Goal: Information Seeking & Learning: Check status

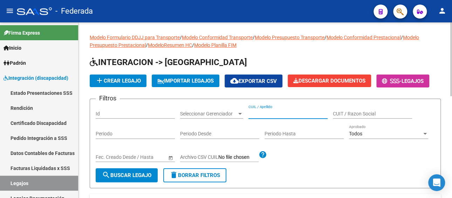
click at [275, 111] on input "CUIL / Apellido" at bounding box center [288, 114] width 79 height 6
paste input "TEVES LAUTARO"
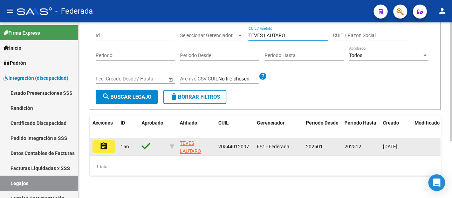
scroll to position [84, 0]
type input "TEVES LAUTARO"
drag, startPoint x: 250, startPoint y: 139, endPoint x: 216, endPoint y: 139, distance: 34.0
click at [216, 139] on datatable-body-cell "20544012097" at bounding box center [235, 146] width 39 height 17
copy span "20544012097"
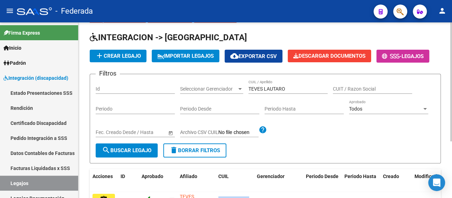
scroll to position [14, 0]
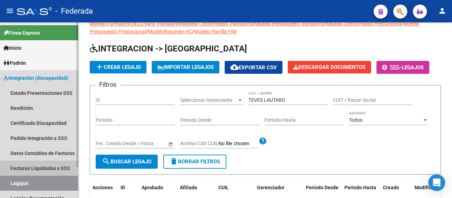
click at [52, 167] on link "Facturas Liquidadas x SSS" at bounding box center [39, 168] width 78 height 15
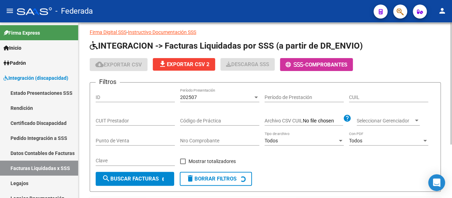
click at [111, 118] on input "CUIT Prestador" at bounding box center [135, 121] width 79 height 6
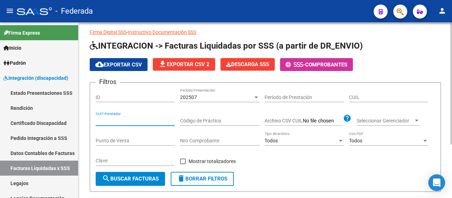
paste input "20-54401209-7"
type input "20-54401209-7"
click at [203, 98] on div "202507" at bounding box center [216, 98] width 73 height 6
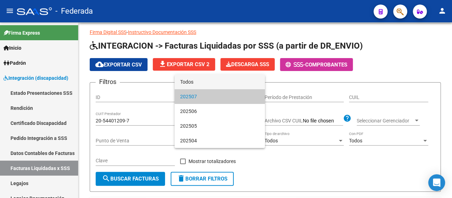
click at [198, 82] on span "Todos" at bounding box center [219, 82] width 79 height 15
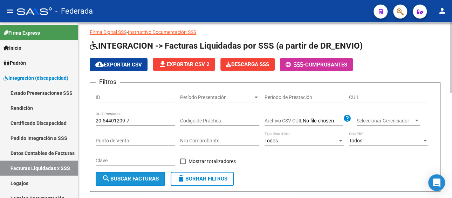
click at [136, 178] on span "search Buscar Facturas" at bounding box center [130, 179] width 57 height 6
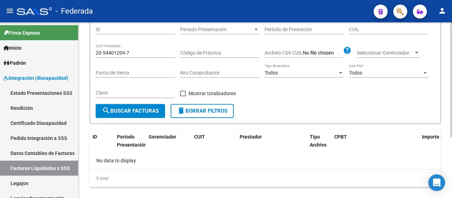
scroll to position [58, 0]
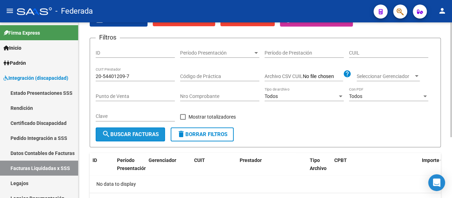
click at [124, 131] on button "search Buscar Facturas" at bounding box center [130, 135] width 69 height 14
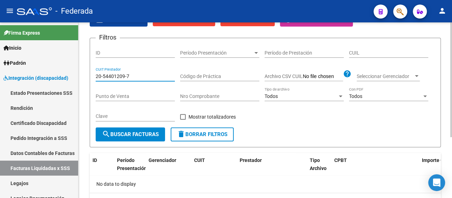
drag, startPoint x: 134, startPoint y: 74, endPoint x: 82, endPoint y: 76, distance: 52.3
click at [82, 76] on div "DR.ENVIO: Último Archivo SSS publicado hace: 19 días - DS.SUBSIDIO: Último Arch…" at bounding box center [266, 98] width 374 height 269
click at [360, 55] on input "CUIL" at bounding box center [388, 53] width 79 height 6
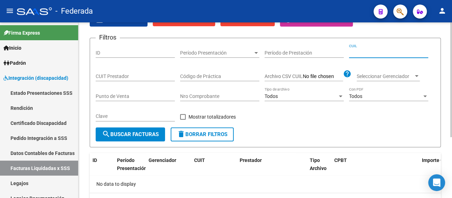
paste input "20-54401209-7"
type input "20-54401209-7"
click at [136, 140] on button "search Buscar Facturas" at bounding box center [130, 135] width 69 height 14
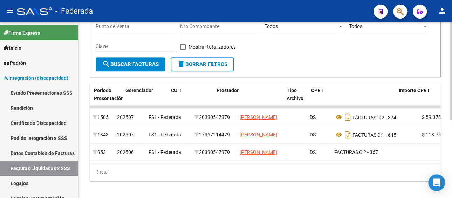
scroll to position [0, 23]
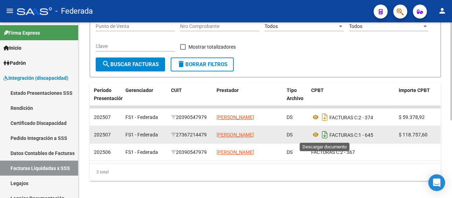
click at [323, 135] on icon "Descargar documento" at bounding box center [324, 134] width 9 height 11
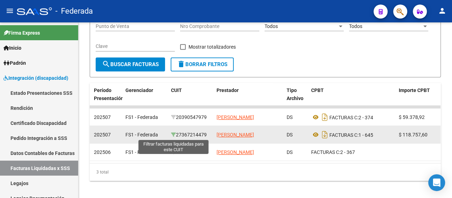
drag, startPoint x: 209, startPoint y: 135, endPoint x: 174, endPoint y: 135, distance: 34.7
click at [174, 135] on div "27367214479" at bounding box center [191, 135] width 40 height 8
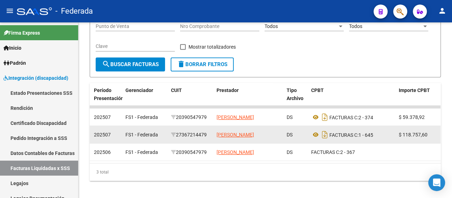
click at [197, 137] on div "27367214479" at bounding box center [191, 135] width 40 height 8
click at [212, 133] on datatable-body-cell "27367214479" at bounding box center [191, 134] width 46 height 17
drag, startPoint x: 212, startPoint y: 133, endPoint x: 191, endPoint y: 133, distance: 21.0
click at [191, 133] on datatable-body-cell "27367214479" at bounding box center [191, 134] width 46 height 17
copy div "27367214479"
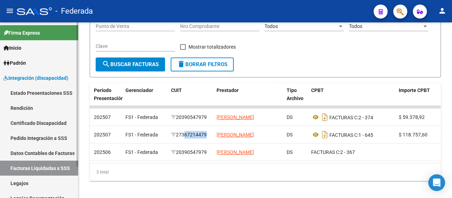
click at [45, 133] on link "Pedido Integración a SSS" at bounding box center [39, 138] width 78 height 15
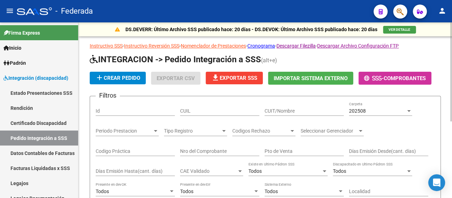
click at [276, 113] on input "CUIT/Nombre" at bounding box center [304, 111] width 79 height 6
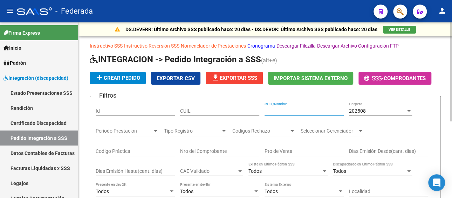
paste input "27367214479"
type input "27367214479"
click at [374, 111] on div "202508" at bounding box center [377, 111] width 57 height 6
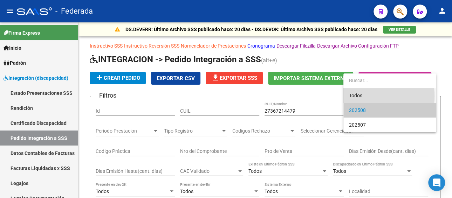
click at [363, 96] on span "Todos" at bounding box center [390, 95] width 82 height 15
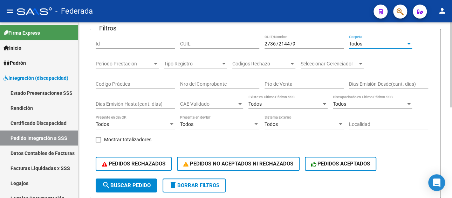
scroll to position [105, 0]
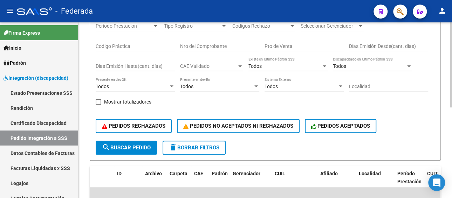
click at [134, 149] on span "search Buscar Pedido" at bounding box center [126, 148] width 49 height 6
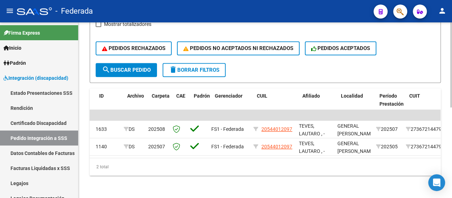
scroll to position [0, 18]
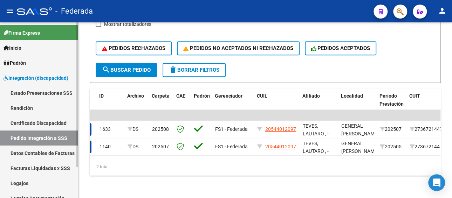
click at [28, 170] on link "Facturas Liquidadas x SSS" at bounding box center [39, 168] width 78 height 15
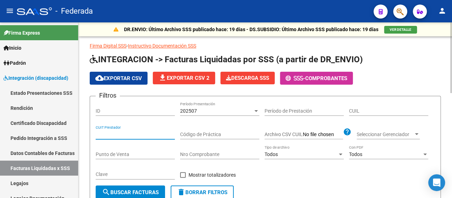
click at [138, 136] on input "CUIT Prestador" at bounding box center [135, 135] width 79 height 6
paste input "27-36721447-9"
type input "27-36721447-9"
click at [222, 109] on div "202507" at bounding box center [216, 111] width 73 height 6
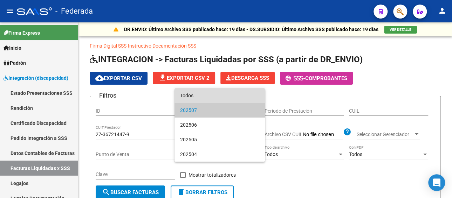
click at [215, 97] on span "Todos" at bounding box center [219, 95] width 79 height 15
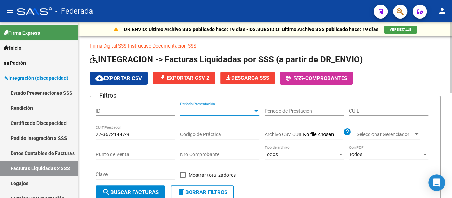
click at [129, 195] on span "search Buscar Facturas" at bounding box center [130, 193] width 57 height 6
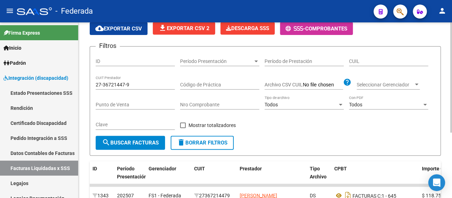
scroll to position [104, 0]
